Goal: Information Seeking & Learning: Learn about a topic

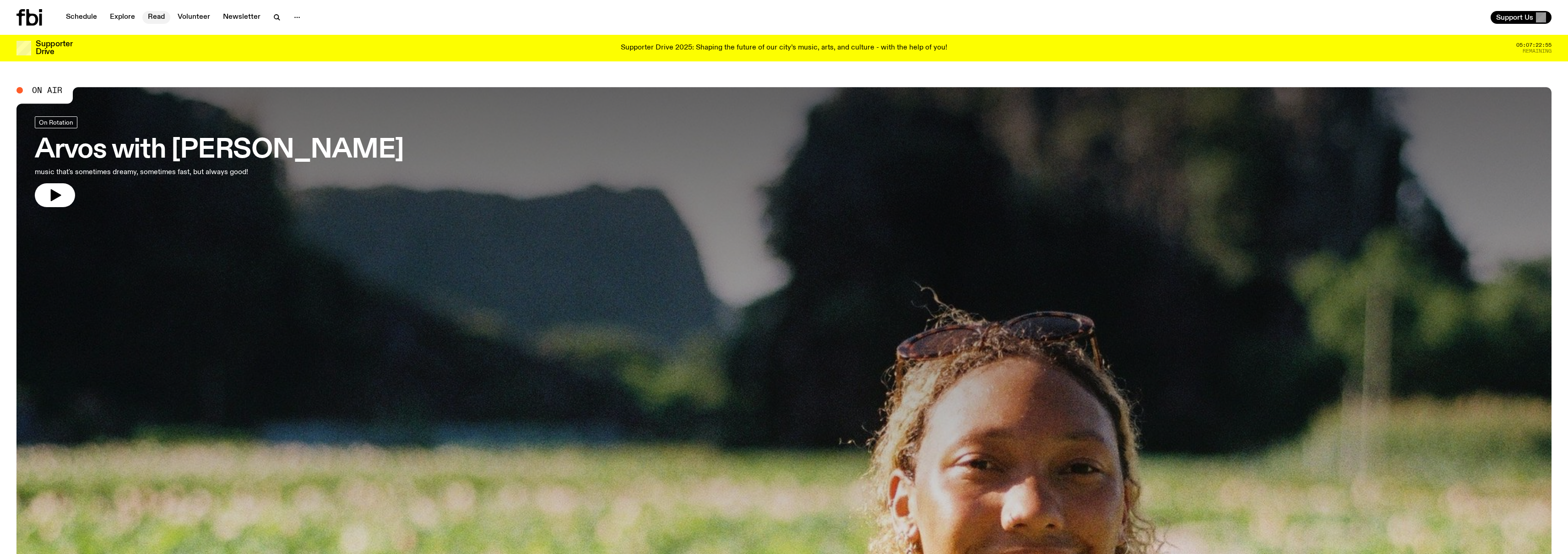
click at [164, 21] on link "Read" at bounding box center [156, 17] width 28 height 13
click at [159, 14] on link "Read" at bounding box center [156, 17] width 28 height 13
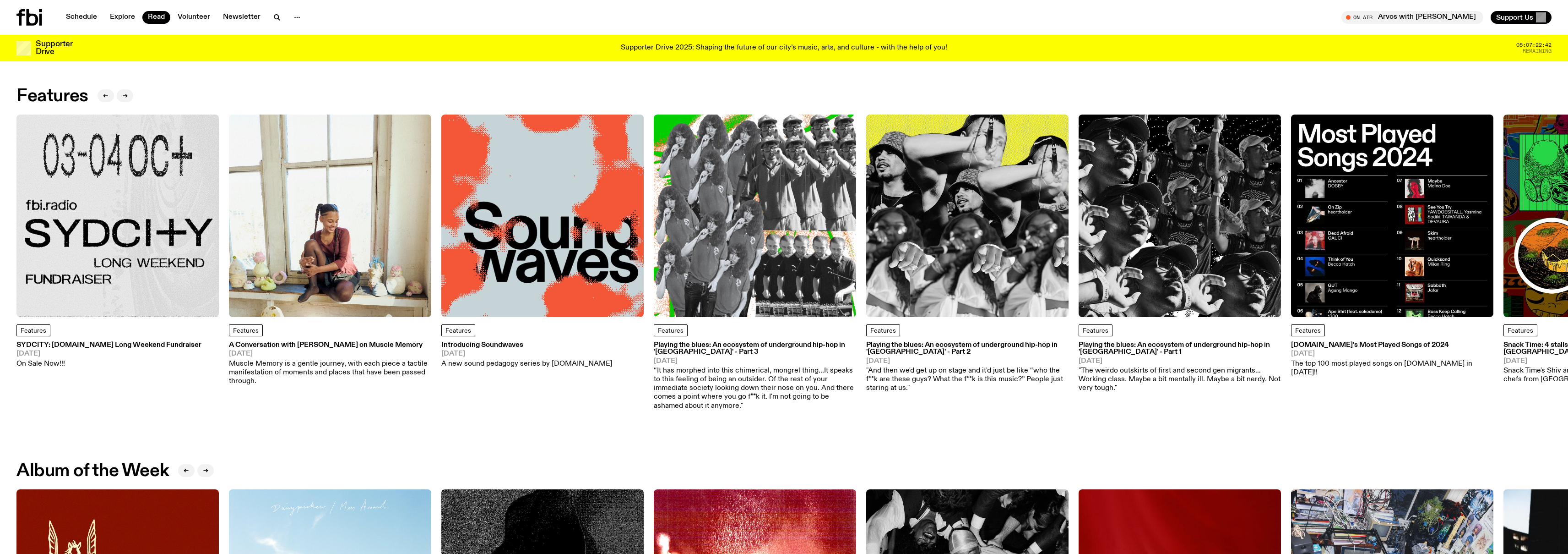
click at [1138, 349] on h3 "Playing the blues: An ecosystem of underground hip-hop in '[GEOGRAPHIC_DATA]' -…" at bounding box center [1180, 349] width 203 height 14
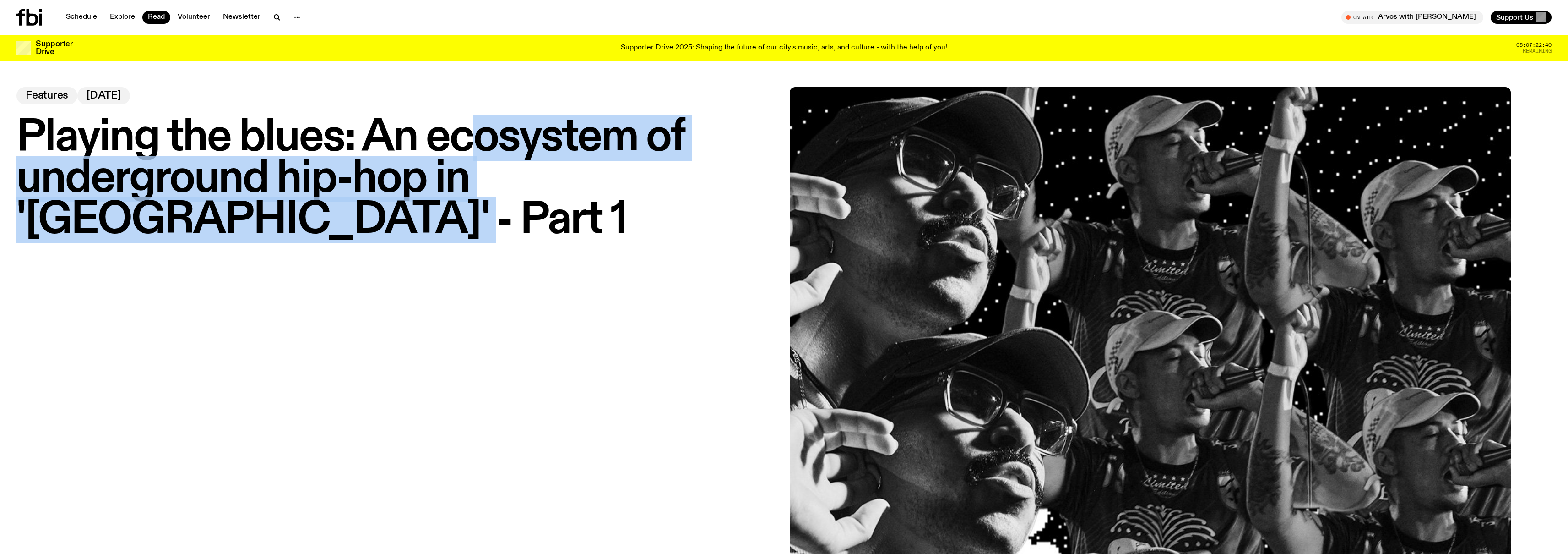
drag, startPoint x: 507, startPoint y: 174, endPoint x: 532, endPoint y: 210, distance: 43.8
click at [532, 210] on h1 "Playing the blues: An ecosystem of underground hip-hop in '[GEOGRAPHIC_DATA]' -…" at bounding box center [397, 179] width 763 height 124
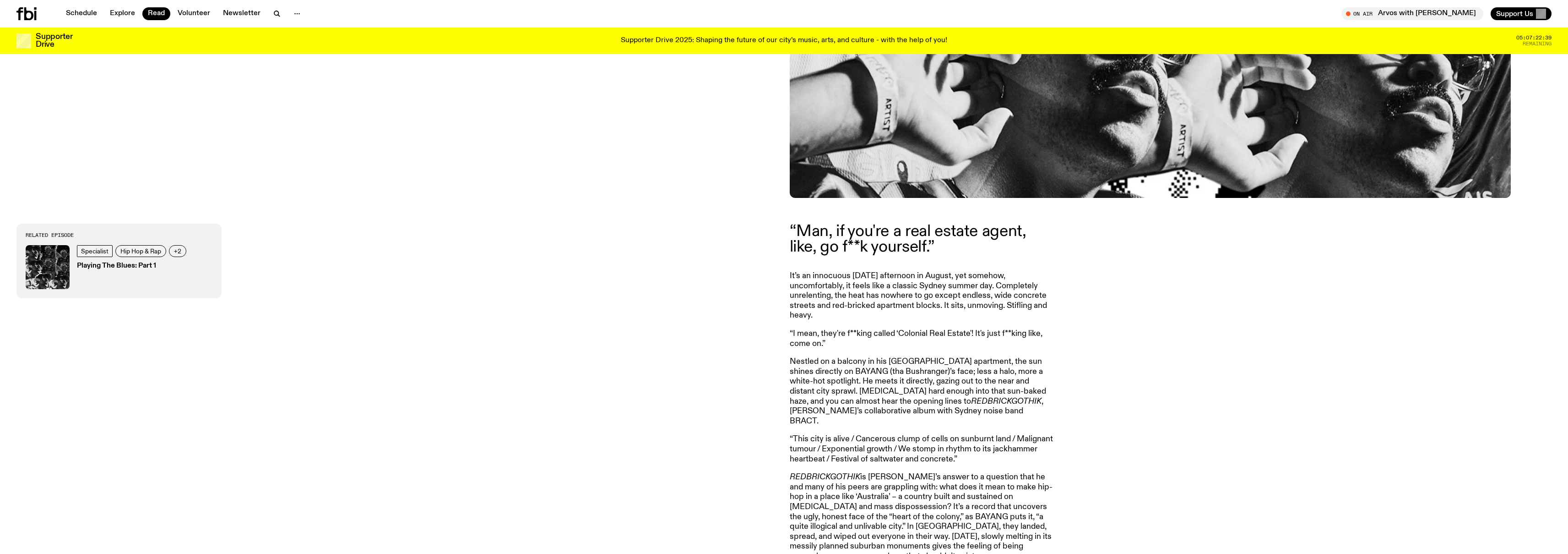
scroll to position [724, 0]
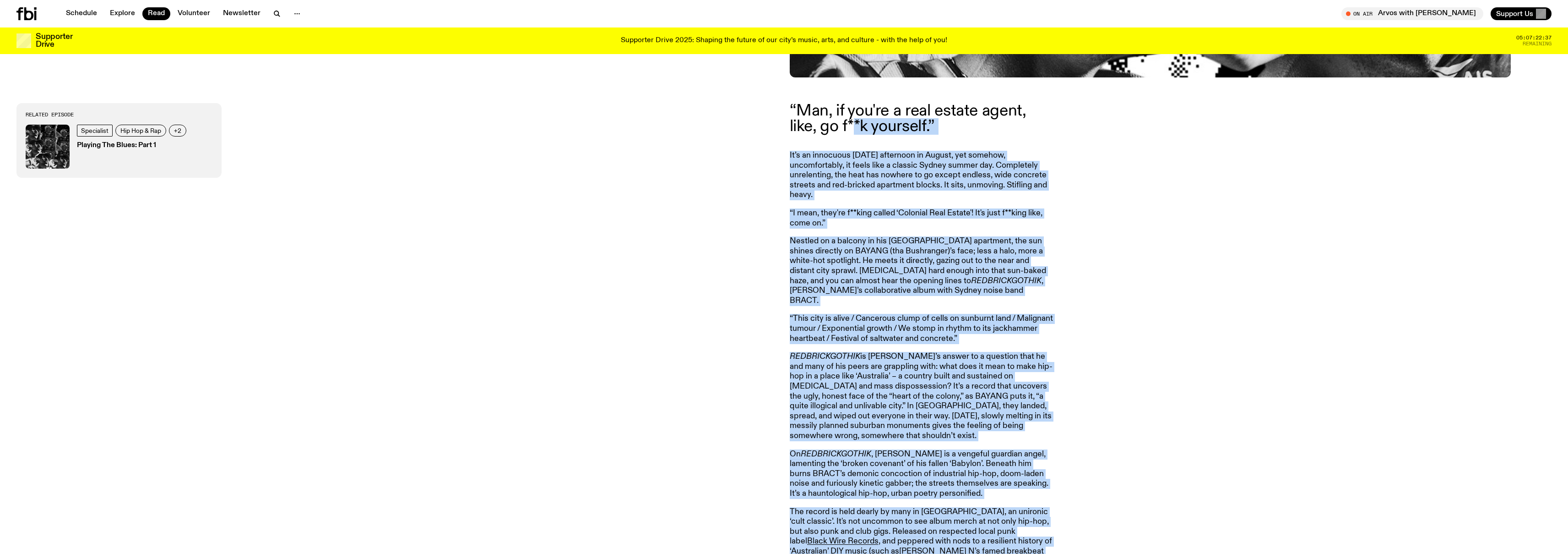
drag, startPoint x: 779, startPoint y: 110, endPoint x: 848, endPoint y: 132, distance: 72.4
click at [848, 132] on p "“Man, if you're a real estate agent, like, go f**k yourself.”" at bounding box center [921, 118] width 264 height 31
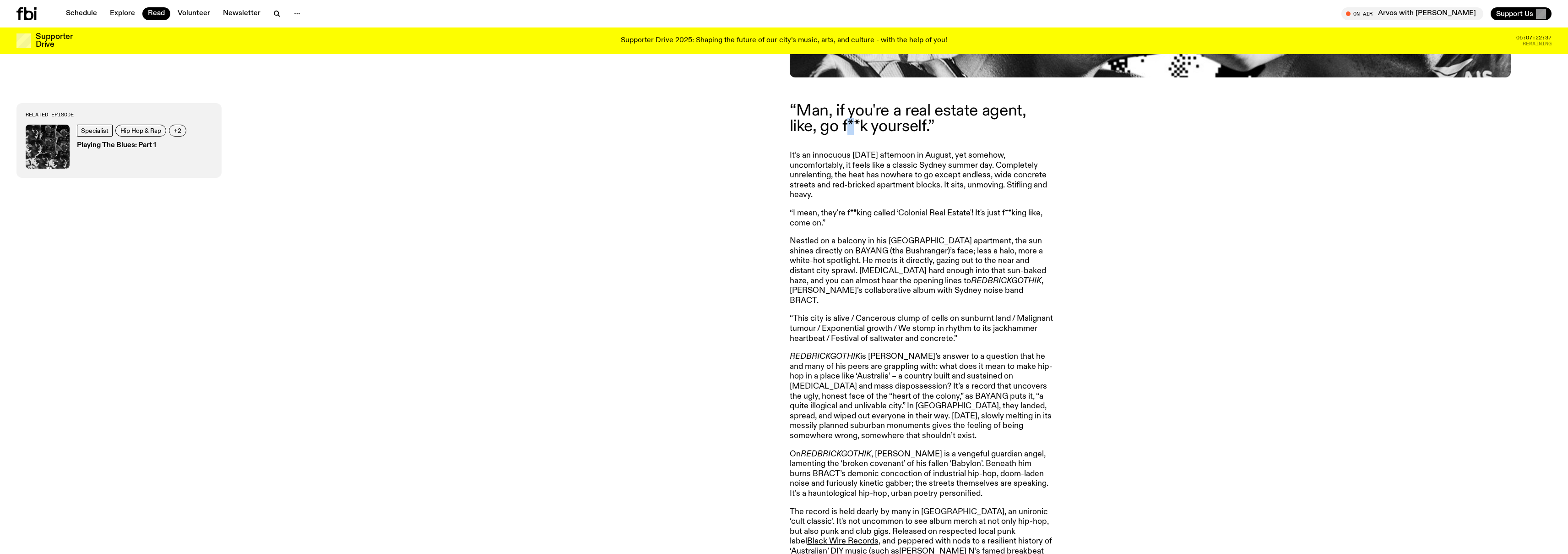
click at [848, 132] on p "“Man, if you're a real estate agent, like, go f**k yourself.”" at bounding box center [921, 118] width 264 height 31
click at [870, 164] on p "It’s an innocuous [DATE] afternoon in August, yet somehow, uncomfortably, it fe…" at bounding box center [921, 175] width 264 height 49
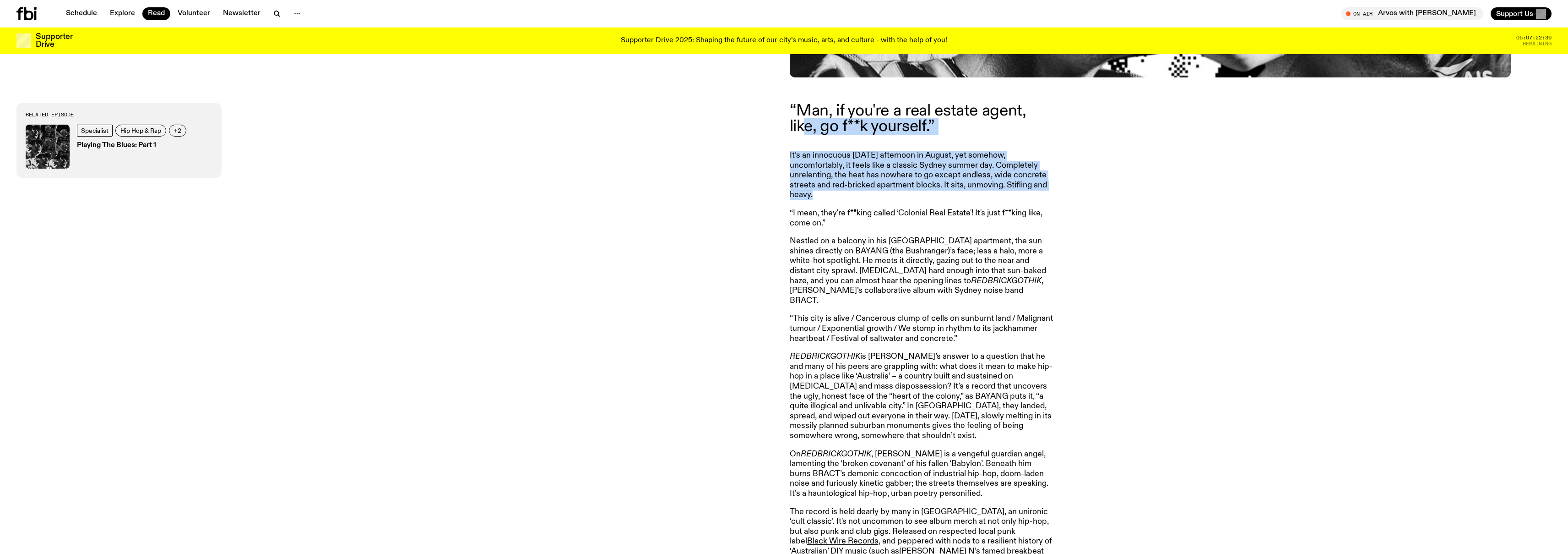
drag, startPoint x: 809, startPoint y: 130, endPoint x: 875, endPoint y: 204, distance: 99.2
drag, startPoint x: 794, startPoint y: 124, endPoint x: 861, endPoint y: 207, distance: 106.7
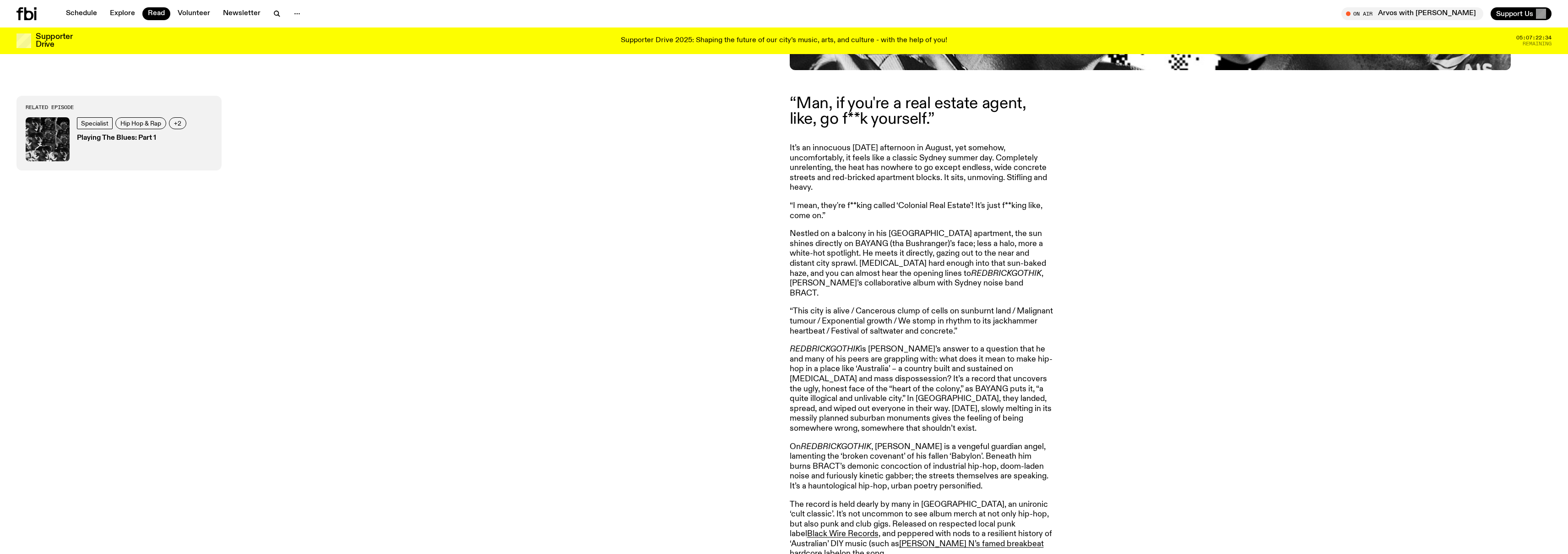
scroll to position [740, 0]
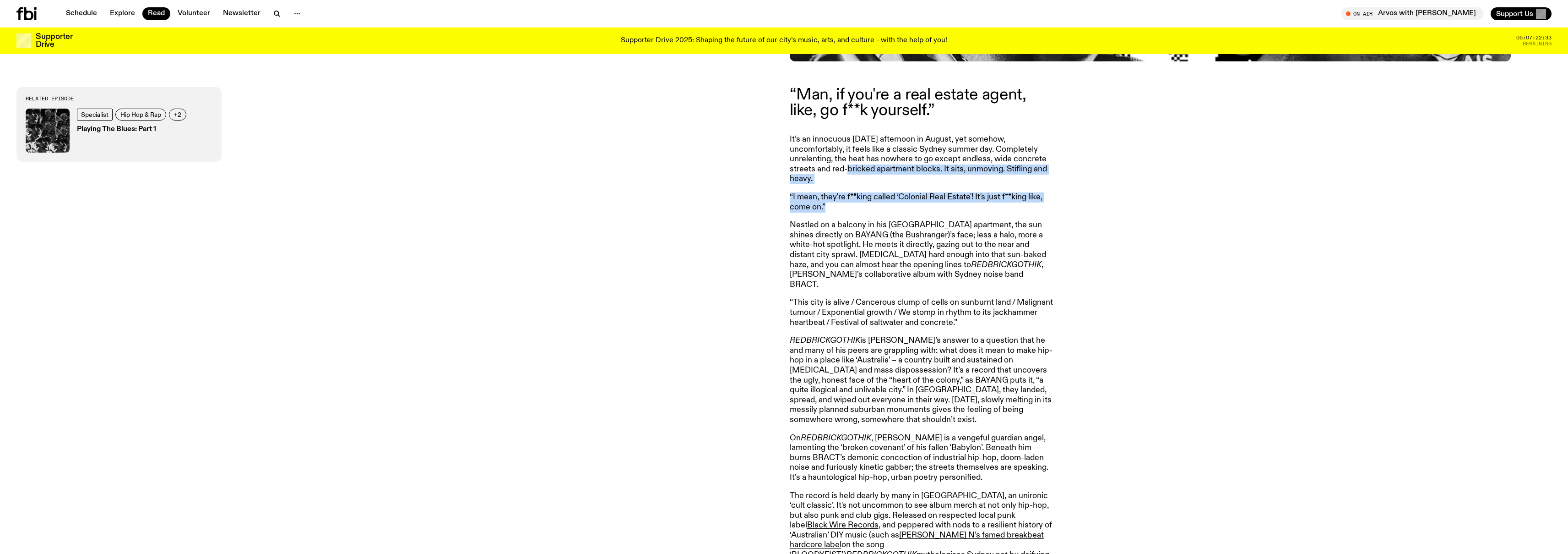
drag, startPoint x: 837, startPoint y: 168, endPoint x: 904, endPoint y: 217, distance: 83.0
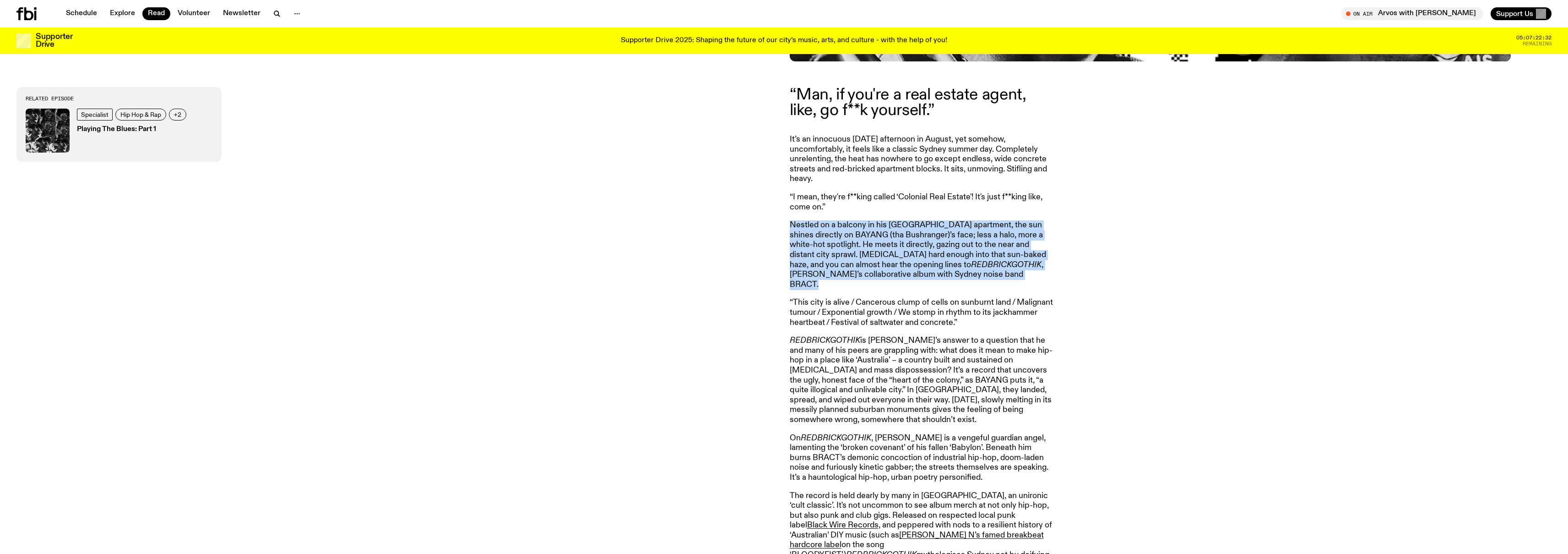
drag, startPoint x: 920, startPoint y: 249, endPoint x: 978, endPoint y: 285, distance: 68.3
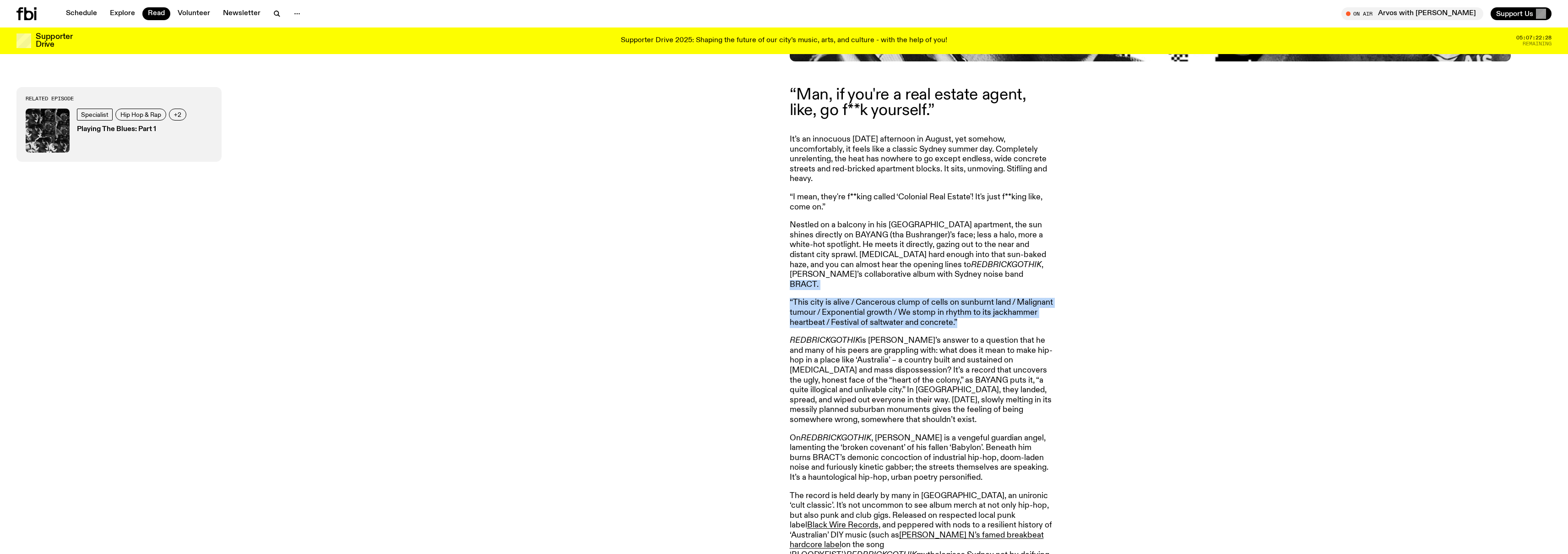
drag, startPoint x: 984, startPoint y: 283, endPoint x: 1003, endPoint y: 326, distance: 47.0
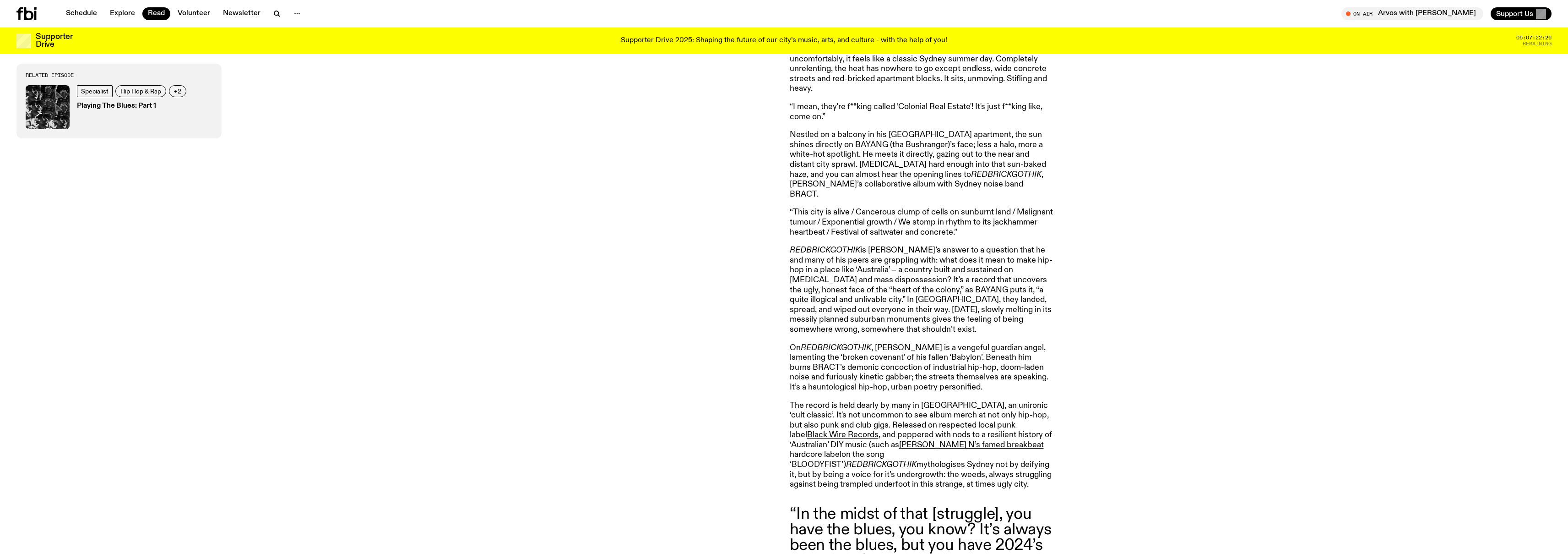
scroll to position [839, 0]
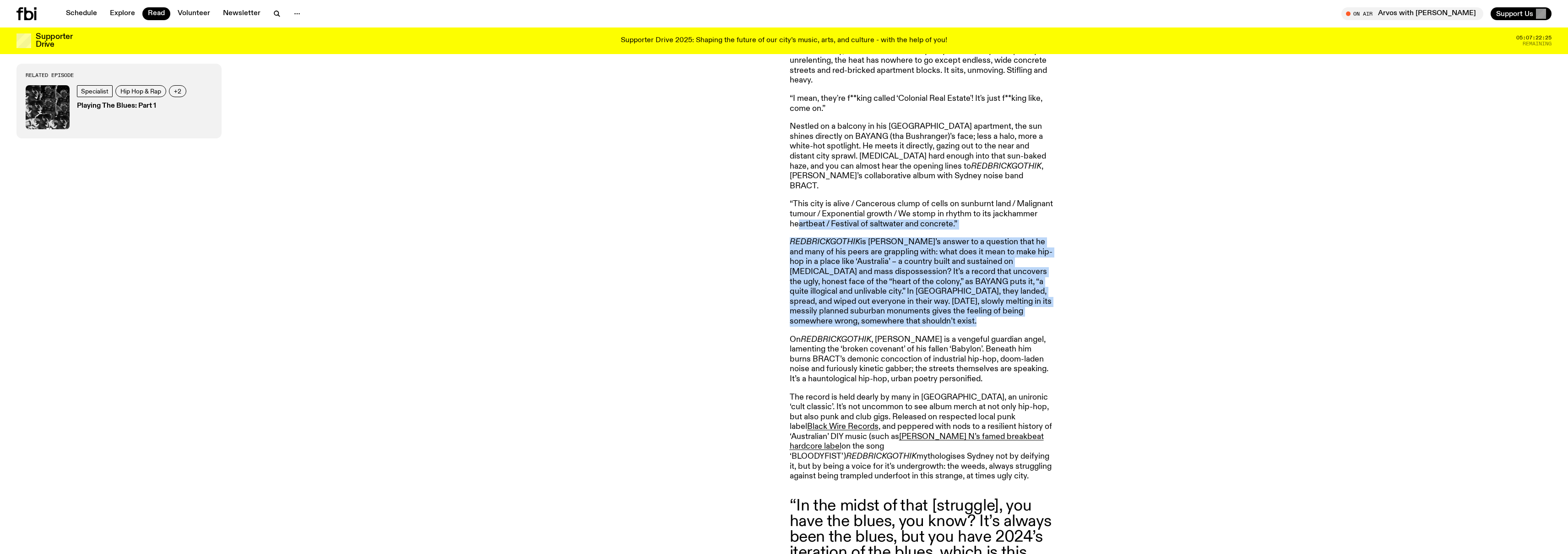
drag, startPoint x: 885, startPoint y: 280, endPoint x: 904, endPoint y: 320, distance: 44.3
drag, startPoint x: 946, startPoint y: 322, endPoint x: 800, endPoint y: 230, distance: 172.6
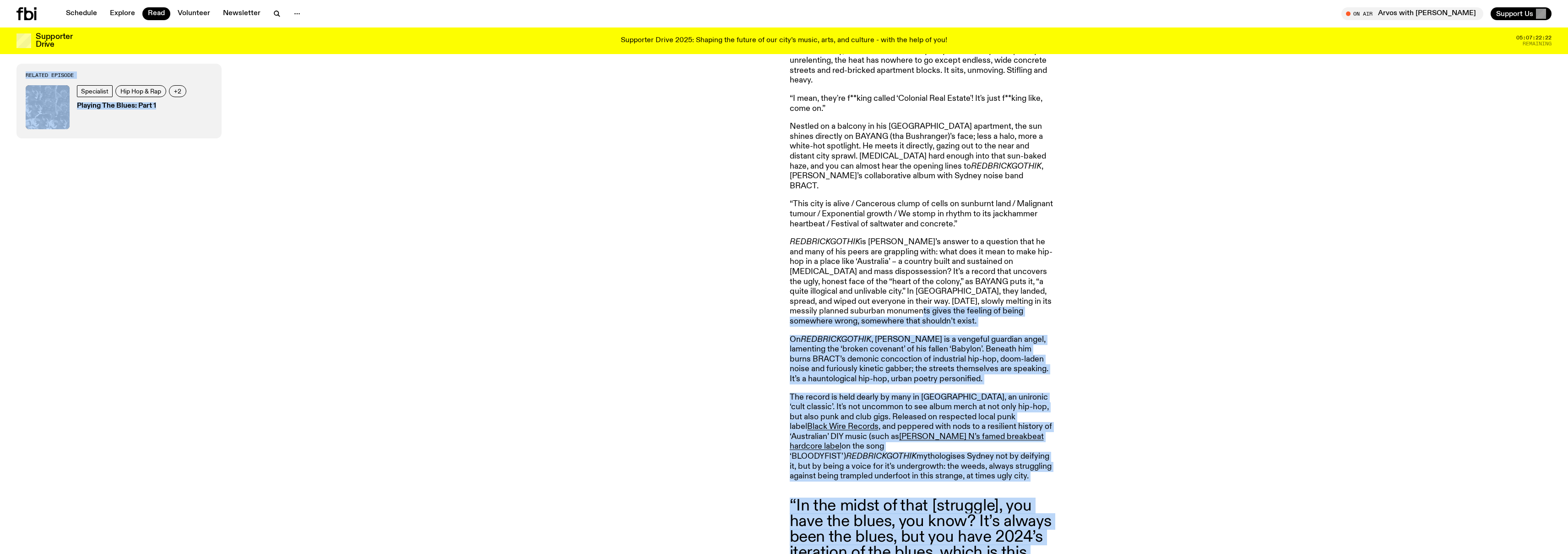
drag, startPoint x: 802, startPoint y: 247, endPoint x: 875, endPoint y: 309, distance: 95.8
click at [875, 309] on p "REDBRICKGOTHIK is [PERSON_NAME]’s answer to a question that he and many of his …" at bounding box center [921, 281] width 264 height 89
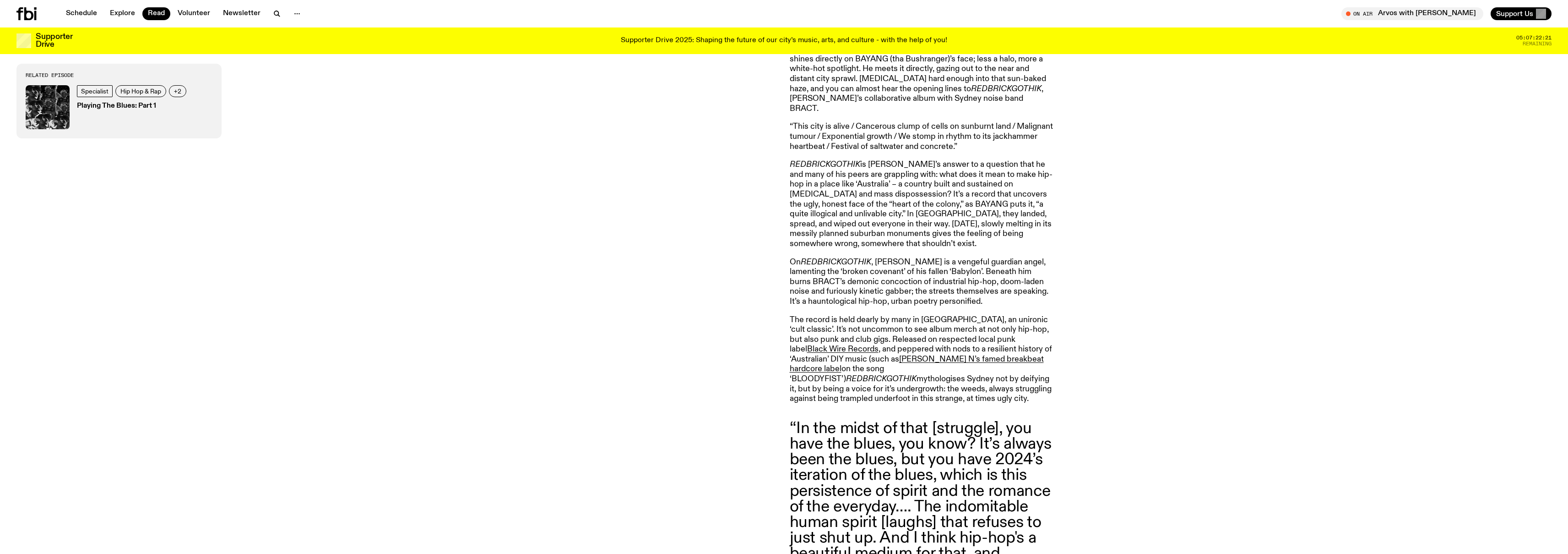
scroll to position [1010, 0]
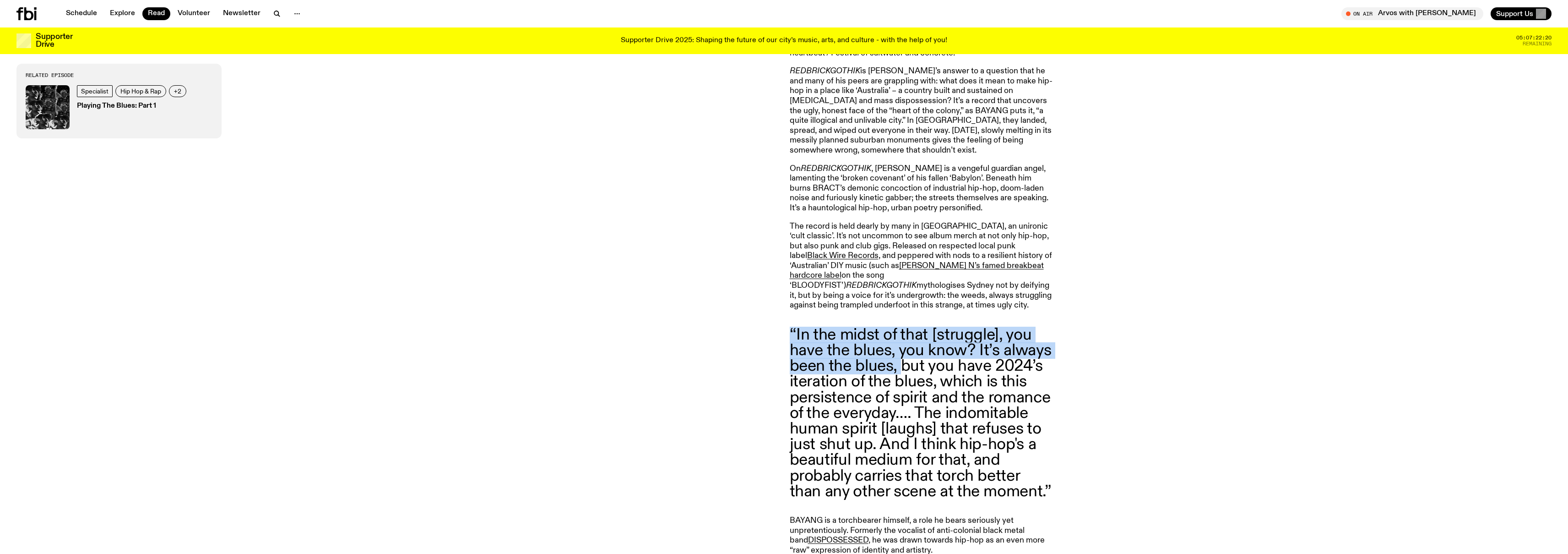
drag, startPoint x: 881, startPoint y: 323, endPoint x: 902, endPoint y: 356, distance: 39.1
click at [903, 353] on blockquote "“In the midst of that [struggle], you have the blues, you know? It’s always bee…" at bounding box center [921, 413] width 264 height 172
click at [904, 351] on blockquote "“In the midst of that [struggle], you have the blues, you know? It’s always bee…" at bounding box center [921, 413] width 264 height 172
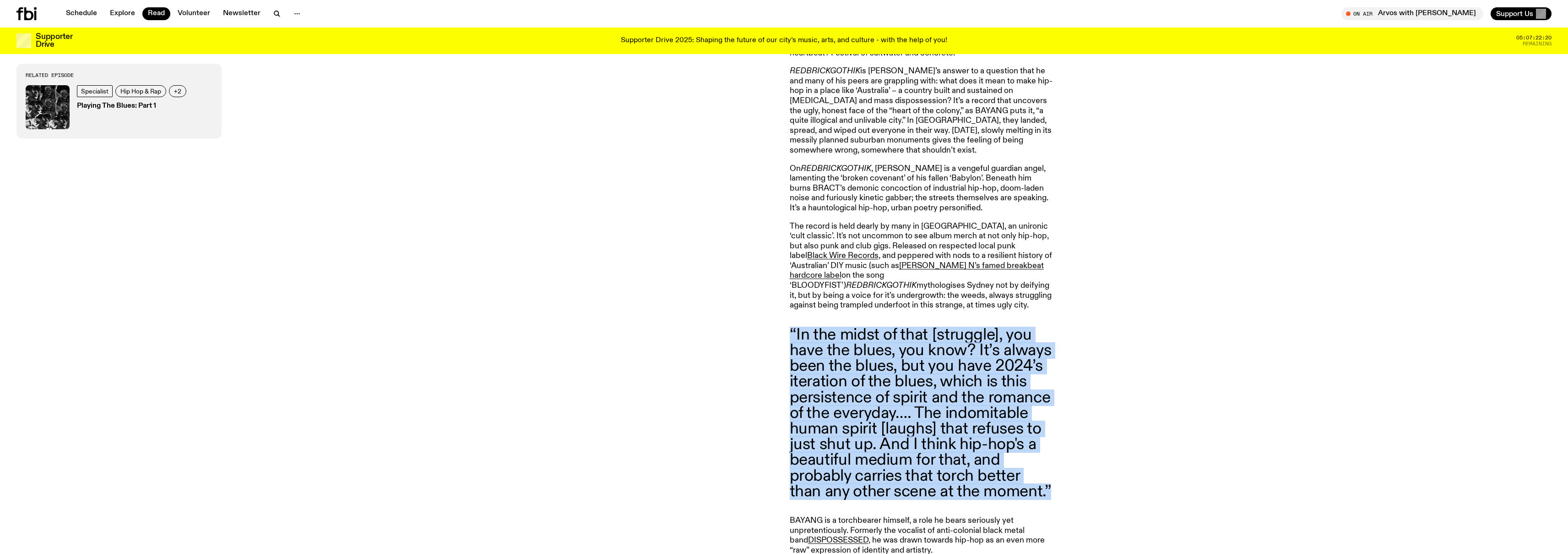
click at [904, 351] on blockquote "“In the midst of that [struggle], you have the blues, you know? It’s always bee…" at bounding box center [921, 413] width 264 height 172
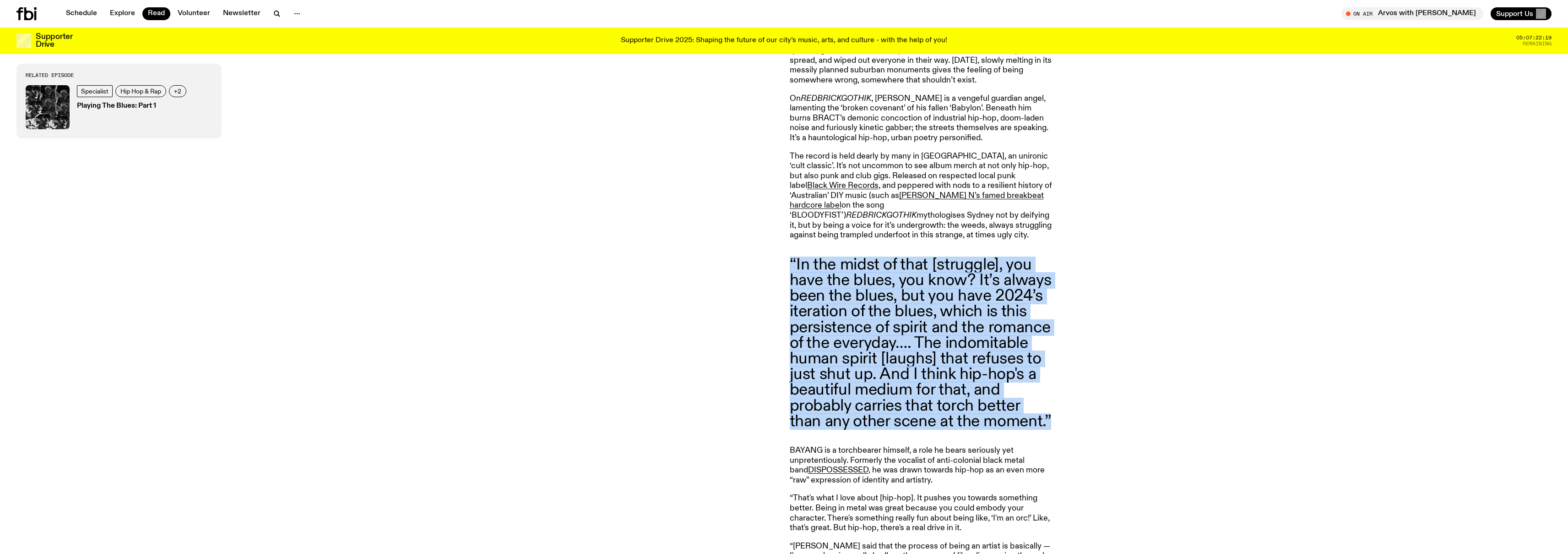
scroll to position [1177, 0]
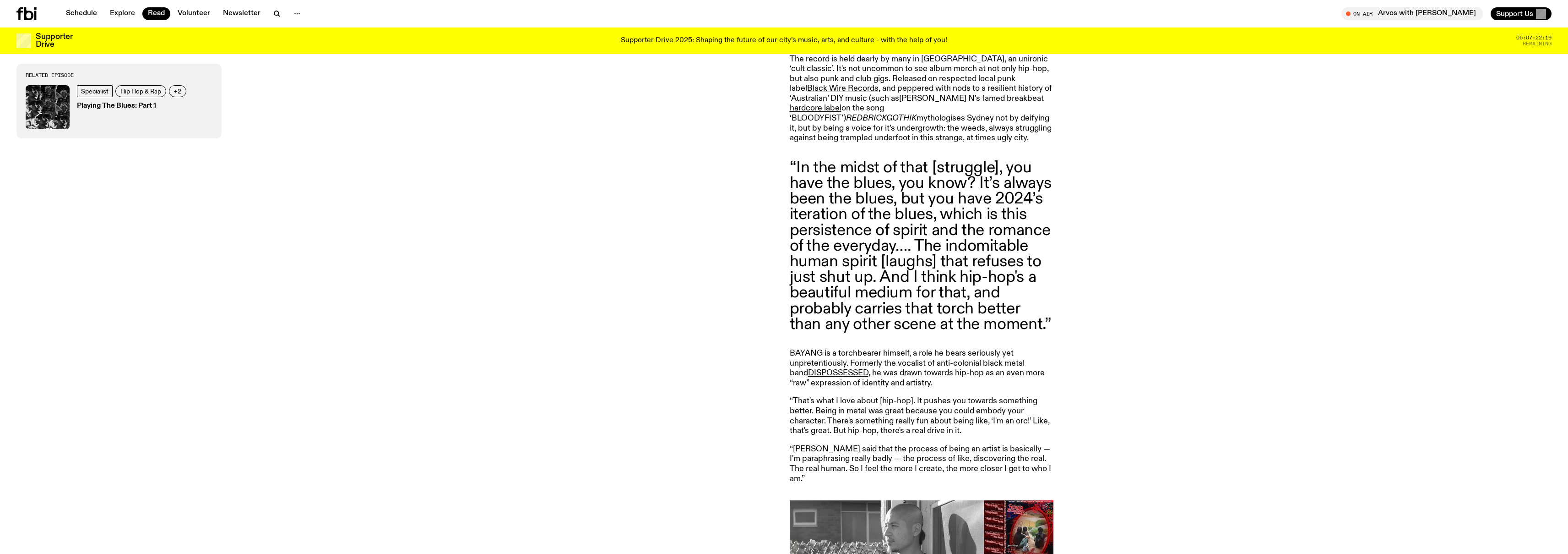
click at [904, 351] on p "BAYANG is a torchbearer himself, a role he bears seriously yet unpretentiously.…" at bounding box center [921, 368] width 264 height 39
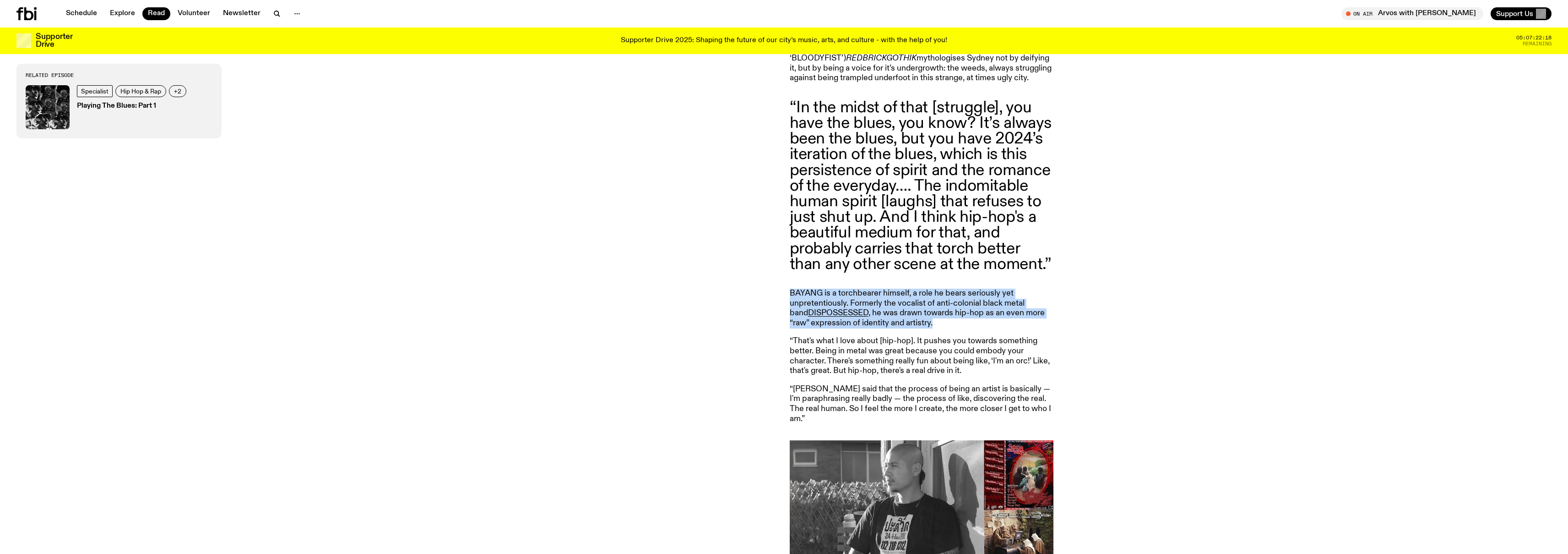
scroll to position [1243, 0]
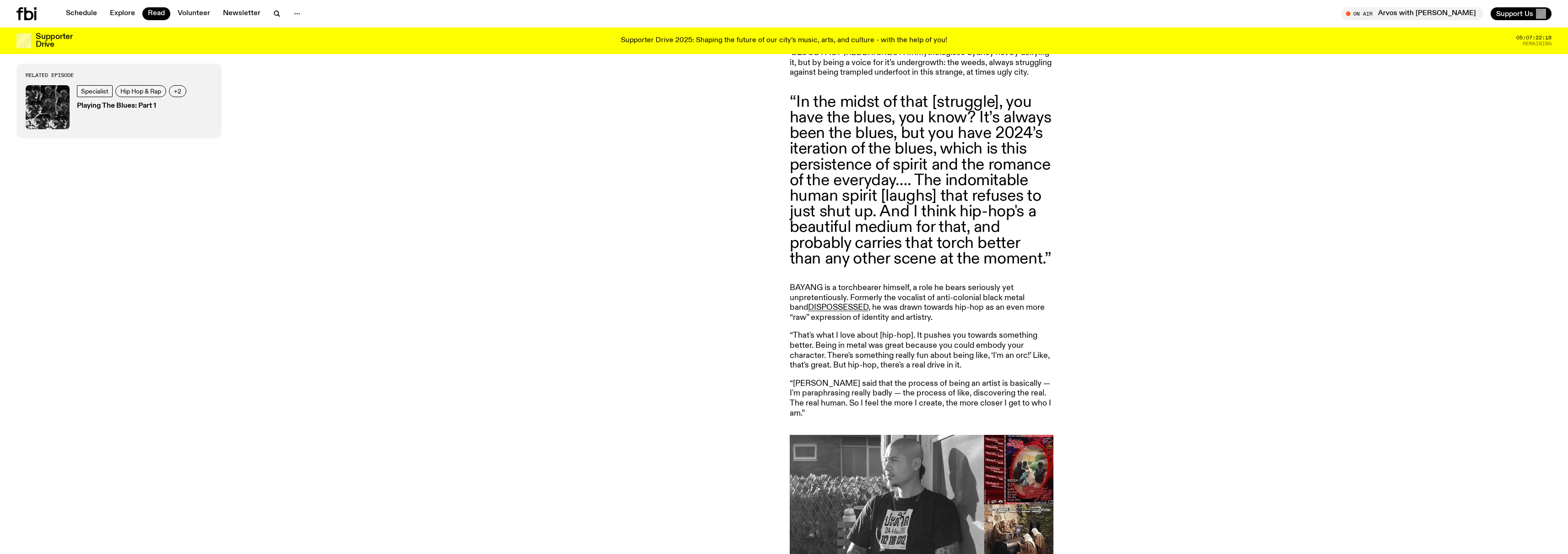
click at [913, 340] on p "“That's what I love about [hip-hop]. It pushes you towards something better. Be…" at bounding box center [921, 350] width 264 height 39
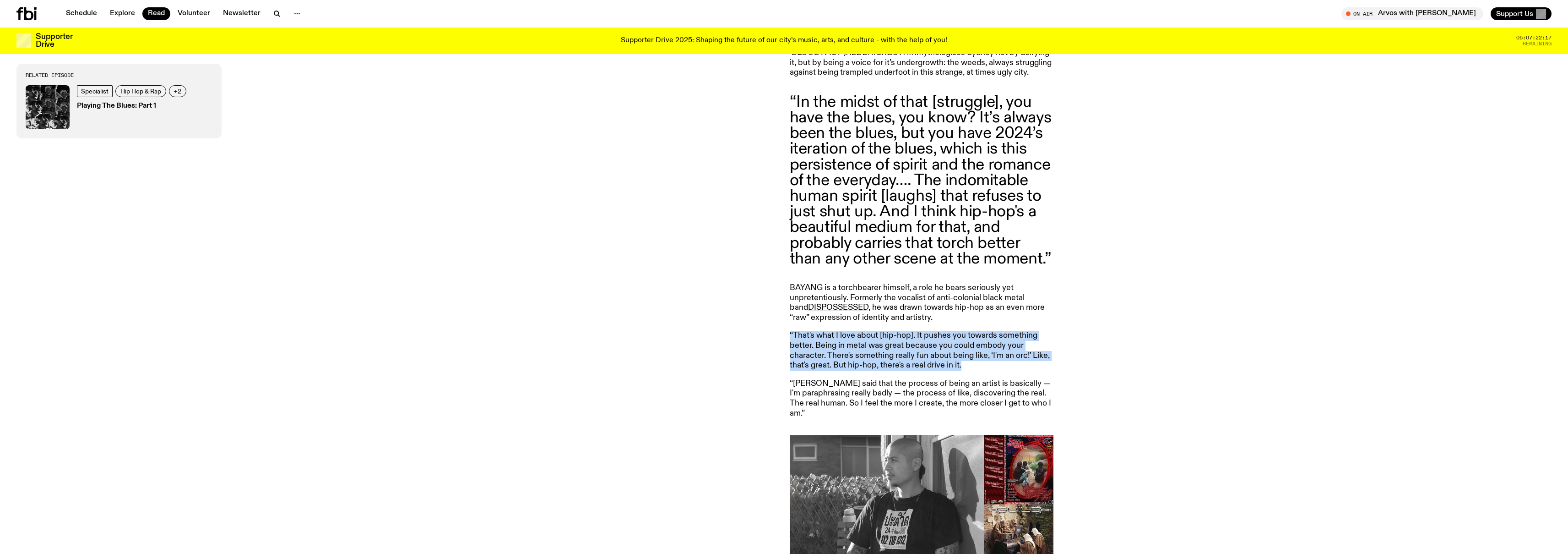
click at [913, 340] on p "“That's what I love about [hip-hop]. It pushes you towards something better. Be…" at bounding box center [921, 350] width 264 height 39
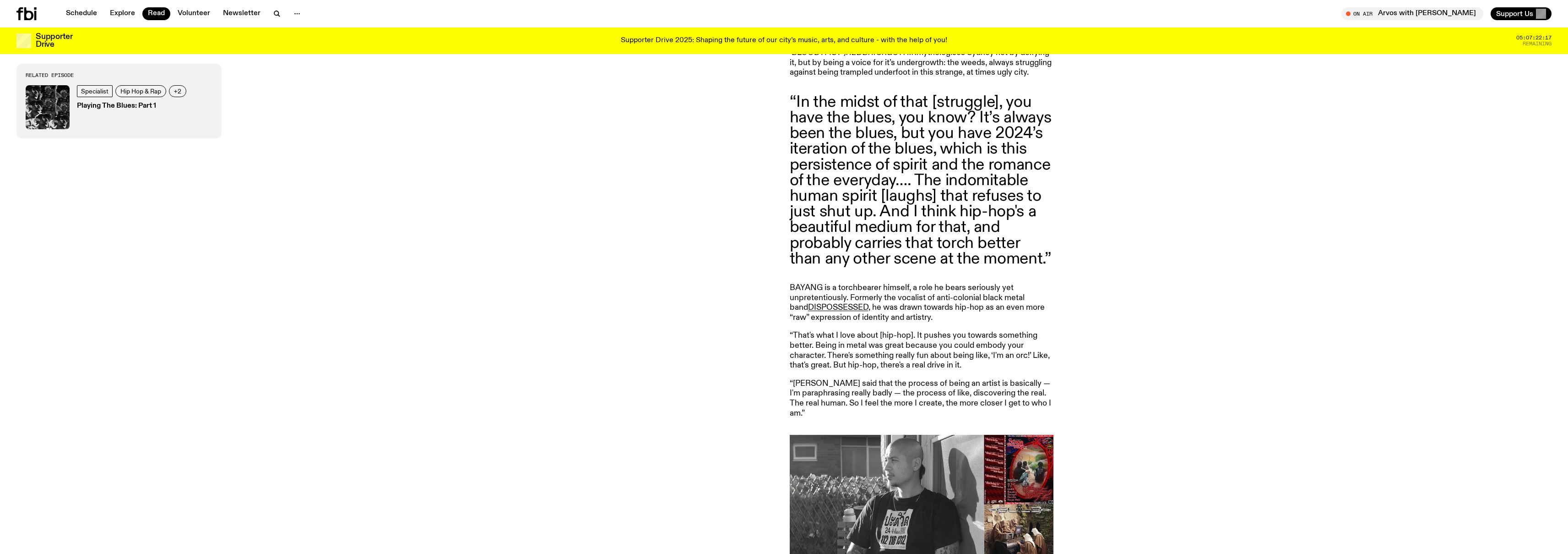
click at [1013, 379] on p "“[PERSON_NAME] said that the process of being an artist is basically — I'm para…" at bounding box center [921, 398] width 264 height 39
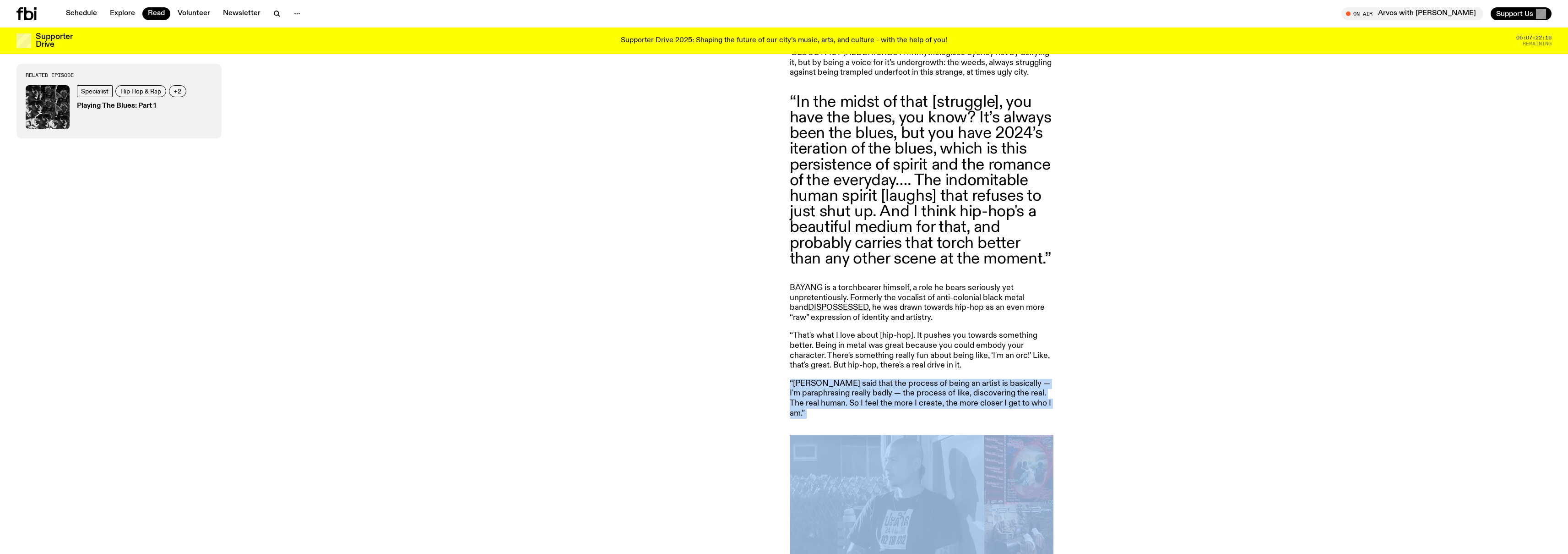
click at [1013, 379] on p "“[PERSON_NAME] said that the process of being an artist is basically — I'm para…" at bounding box center [921, 398] width 264 height 39
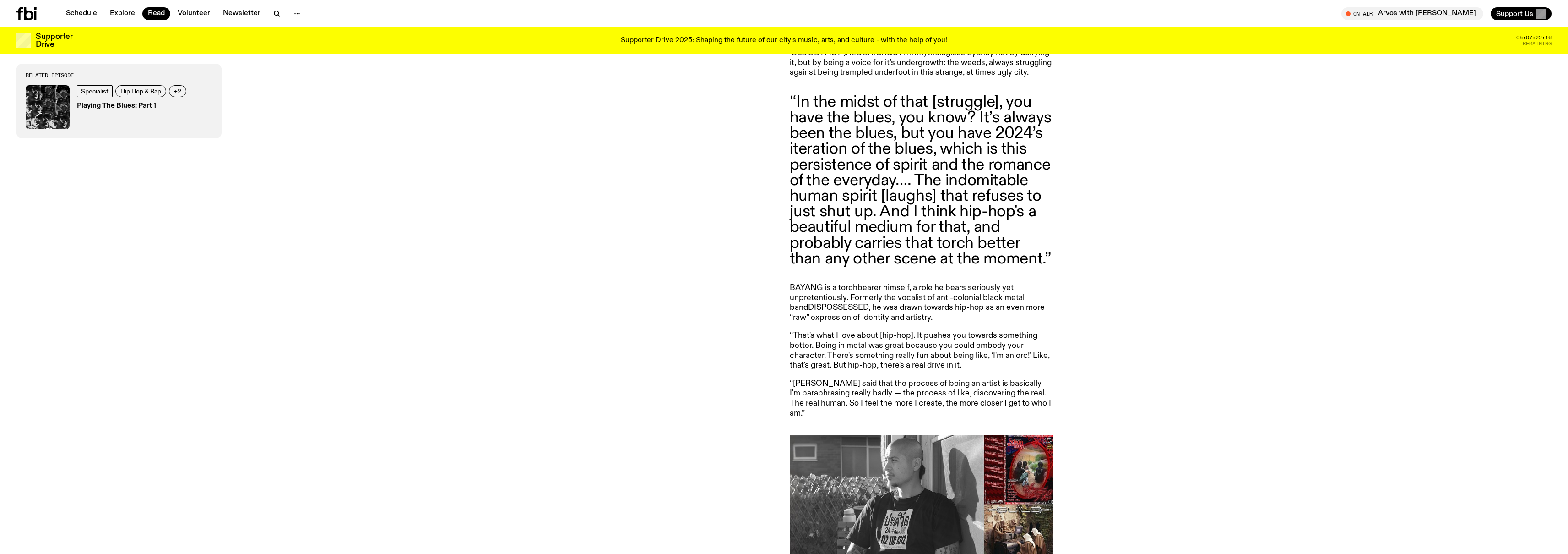
click at [1013, 344] on p "“That's what I love about [hip-hop]. It pushes you towards something better. Be…" at bounding box center [921, 350] width 264 height 39
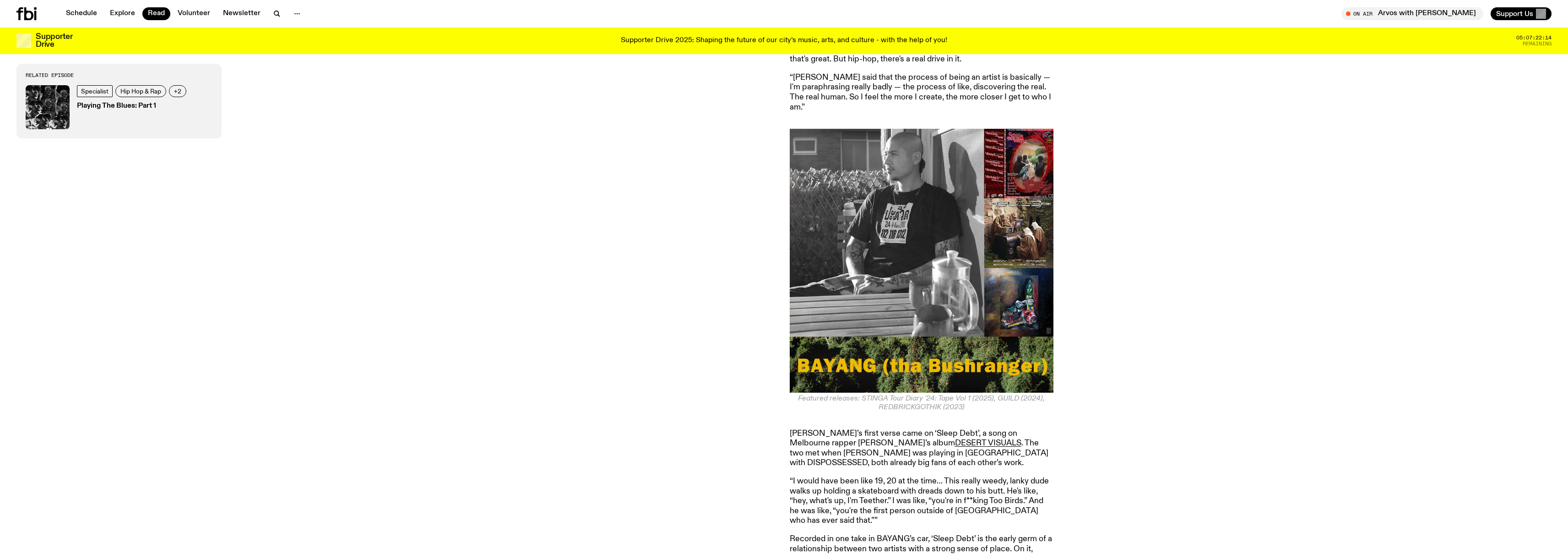
scroll to position [1743, 0]
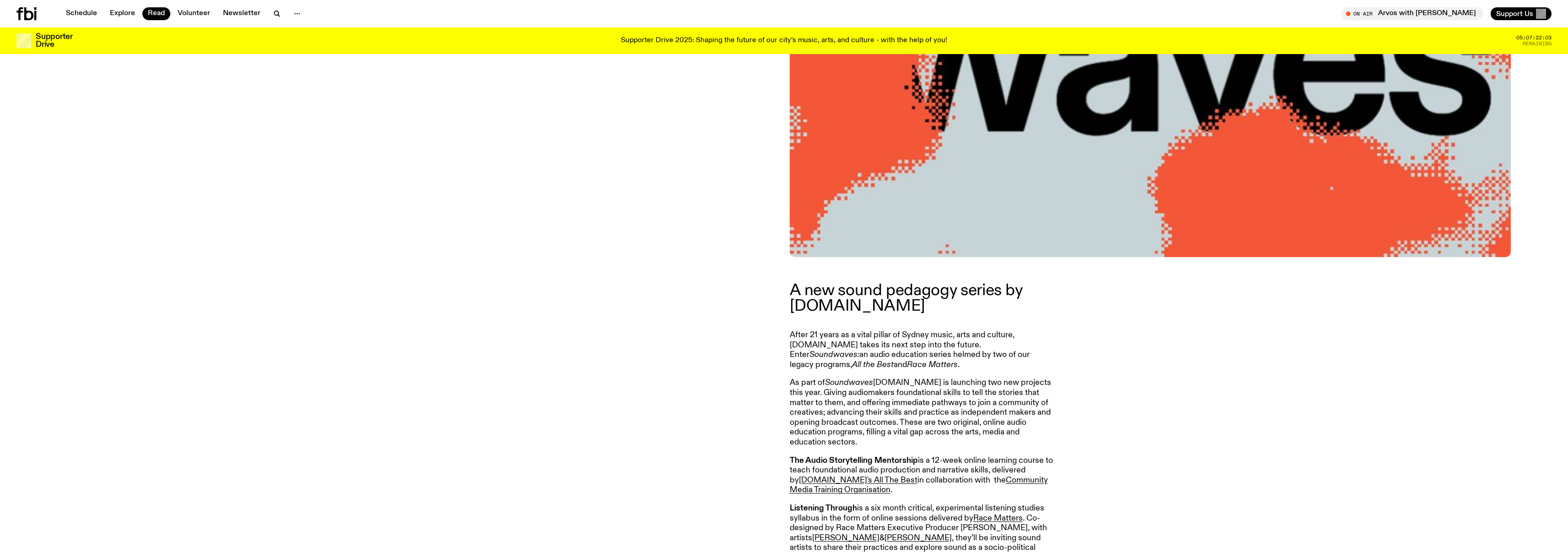
scroll to position [574, 0]
